Goal: Contribute content: Add original content to the website for others to see

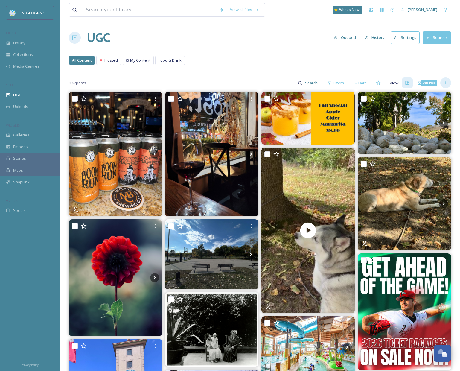
click at [446, 83] on icon at bounding box center [446, 83] width 5 height 5
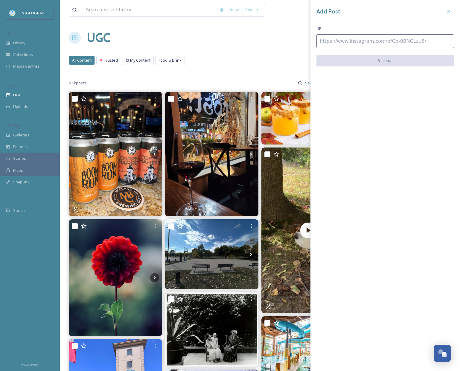
click at [372, 39] on input at bounding box center [386, 41] width 138 height 14
paste input "[URL][DOMAIN_NAME]"
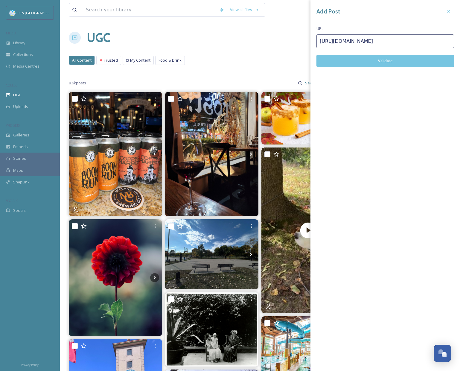
type input "[URL][DOMAIN_NAME]"
click at [388, 62] on button "Validate" at bounding box center [386, 61] width 138 height 12
click at [422, 62] on button "Add Post" at bounding box center [386, 61] width 138 height 12
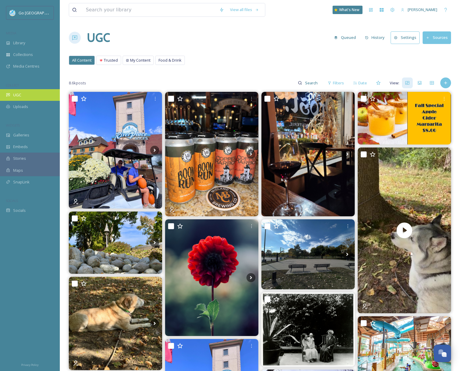
click at [25, 94] on div "UGC" at bounding box center [30, 95] width 60 height 12
